Goal: Transaction & Acquisition: Download file/media

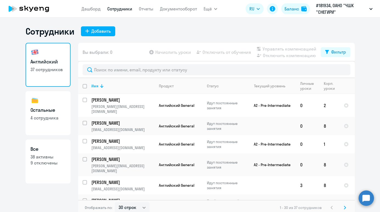
select select "30"
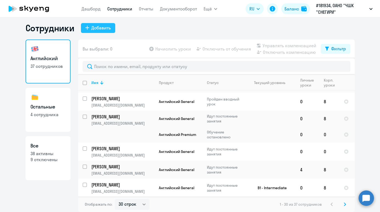
click at [90, 27] on button "Добавить" at bounding box center [98, 28] width 34 height 10
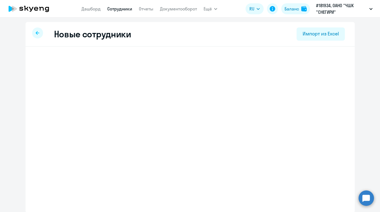
select select "english_adult_not_native_speaker"
select select "3"
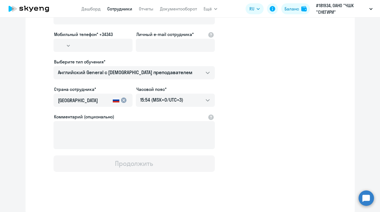
scroll to position [76, 0]
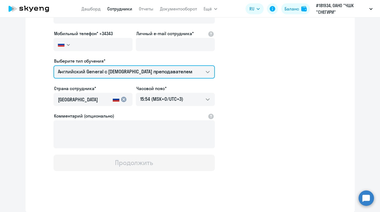
click at [86, 66] on select "Screening Test Премиум английский с русскоговорящим преподавателем Английский G…" at bounding box center [134, 71] width 161 height 13
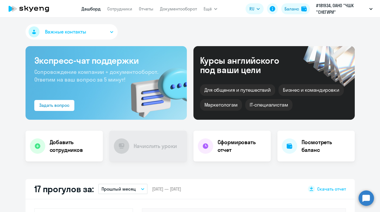
select select "30"
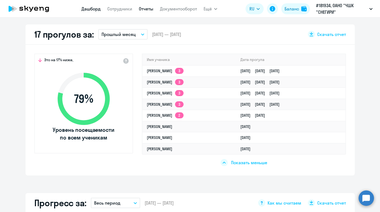
click at [148, 9] on link "Отчеты" at bounding box center [146, 8] width 15 height 5
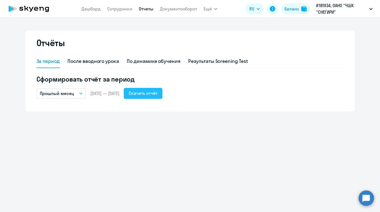
click at [152, 94] on div "Скачать отчёт" at bounding box center [143, 93] width 29 height 7
click at [158, 95] on div "Скачать отчёт" at bounding box center [143, 93] width 29 height 7
